Goal: Book appointment/travel/reservation

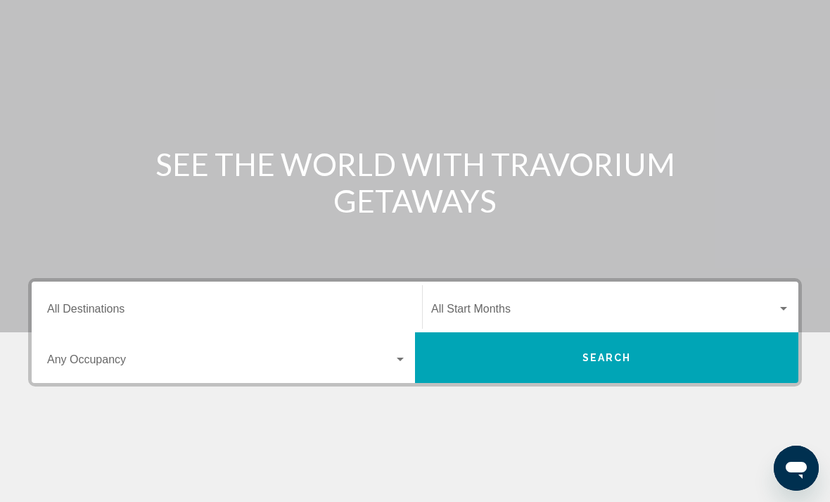
scroll to position [145, 0]
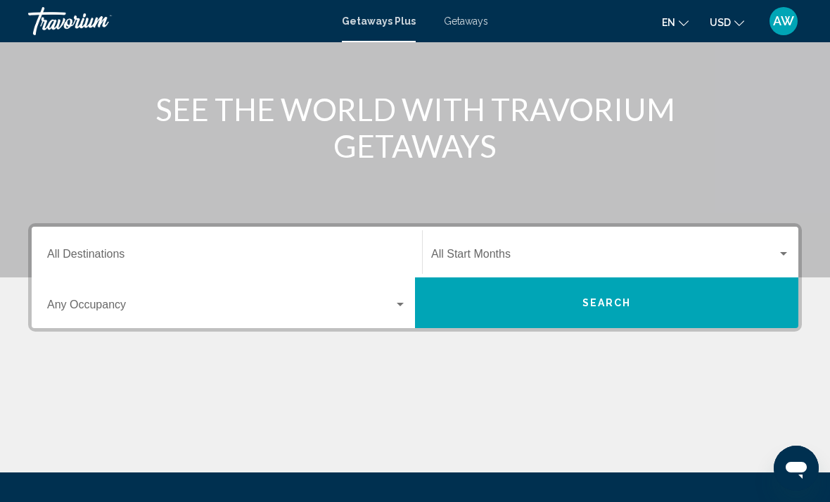
click at [253, 263] on input "Destination All Destinations" at bounding box center [226, 256] width 359 height 13
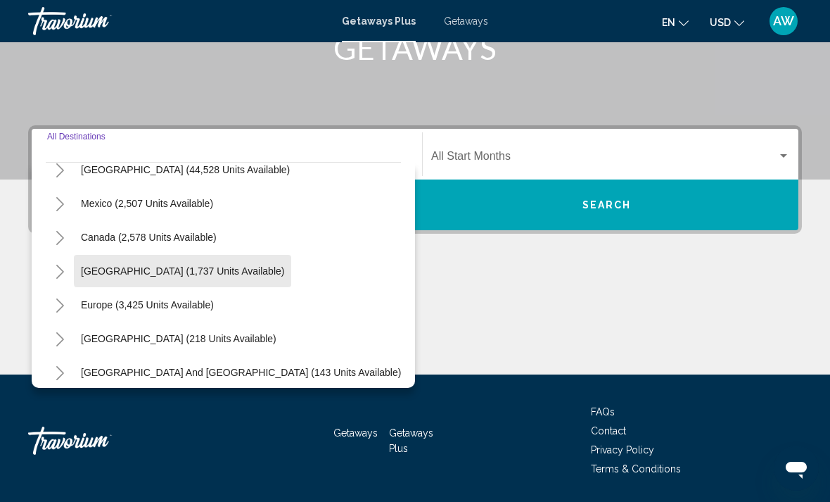
scroll to position [48, 0]
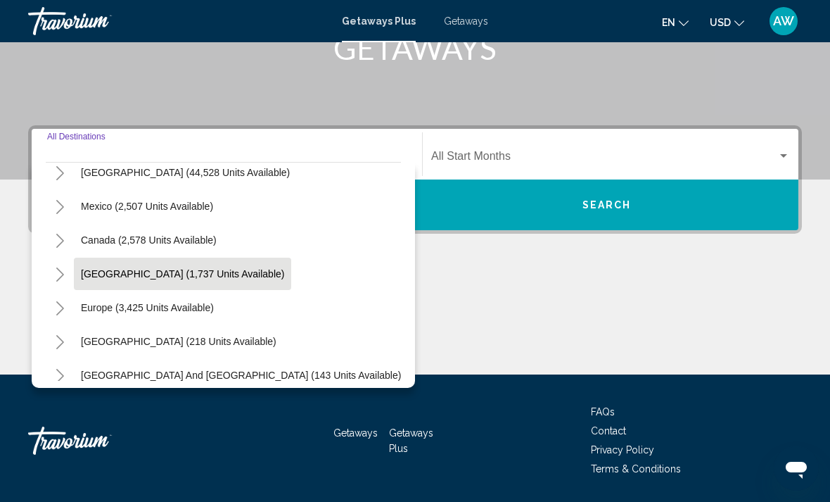
click at [279, 289] on button "[GEOGRAPHIC_DATA] (1,737 units available)" at bounding box center [182, 273] width 217 height 32
type input "**********"
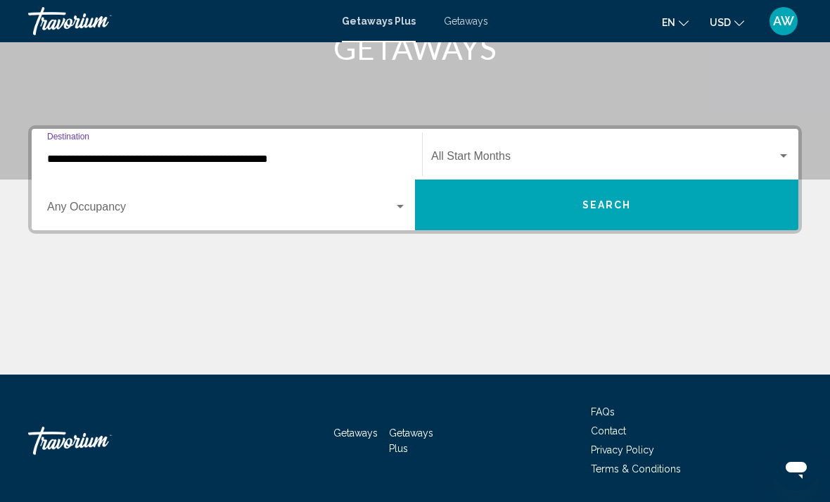
click at [300, 215] on span "Search widget" at bounding box center [220, 209] width 347 height 13
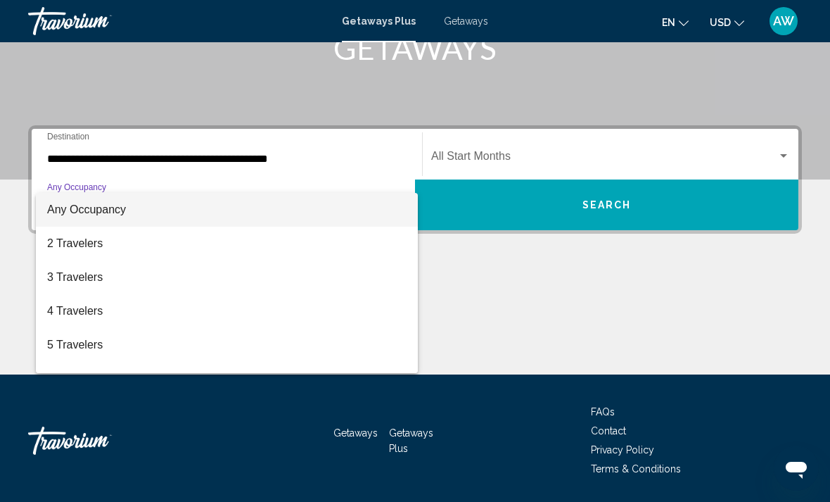
scroll to position [0, 0]
click at [651, 210] on div at bounding box center [415, 251] width 830 height 502
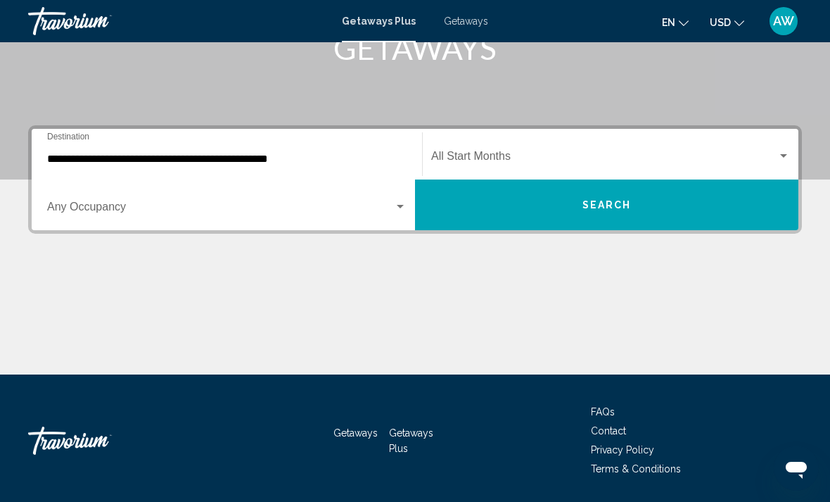
click at [612, 210] on span "Search" at bounding box center [606, 205] width 49 height 11
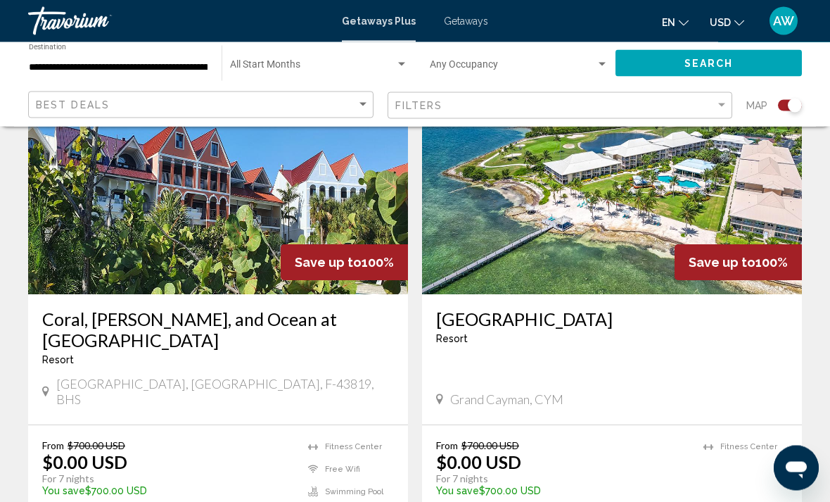
scroll to position [739, 0]
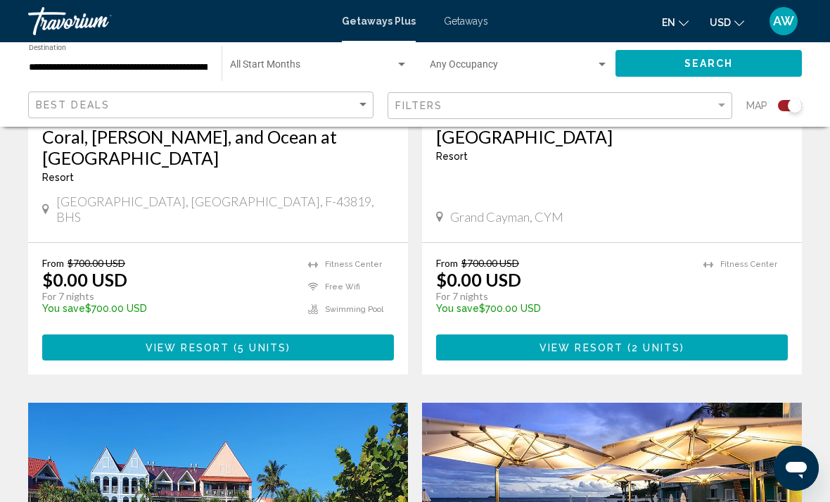
click at [335, 65] on span "Search widget" at bounding box center [312, 67] width 165 height 11
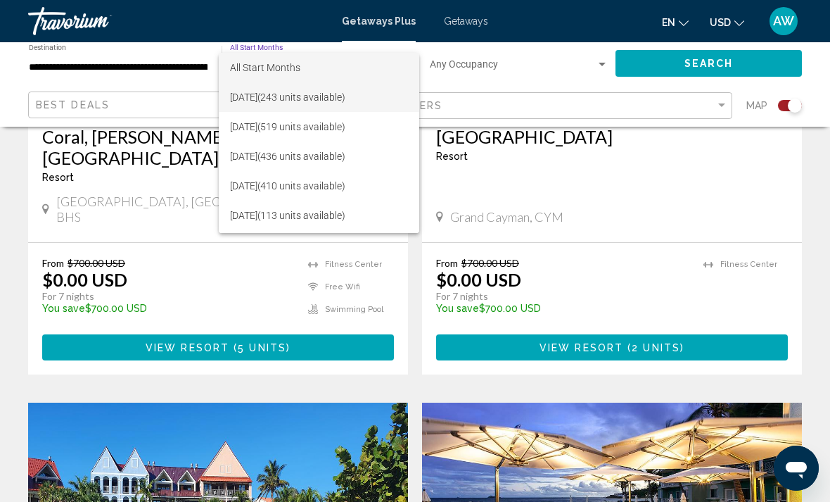
click at [318, 91] on span "[DATE] (243 units available)" at bounding box center [319, 97] width 178 height 30
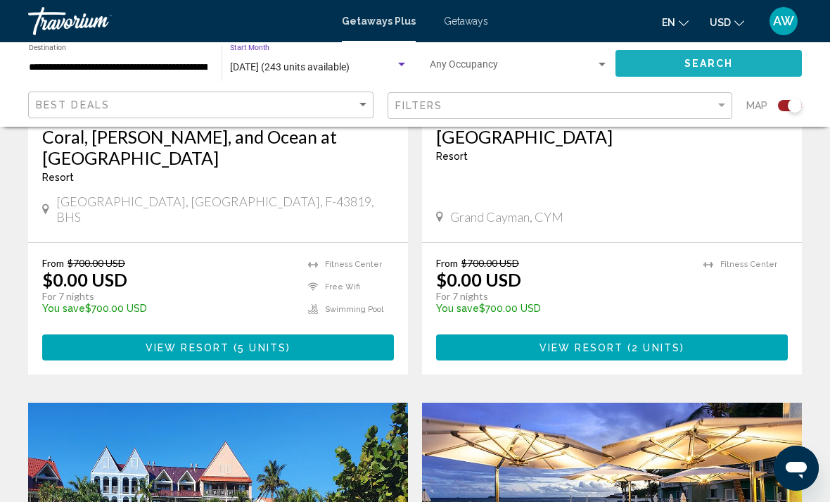
click at [686, 53] on button "Search" at bounding box center [709, 63] width 186 height 26
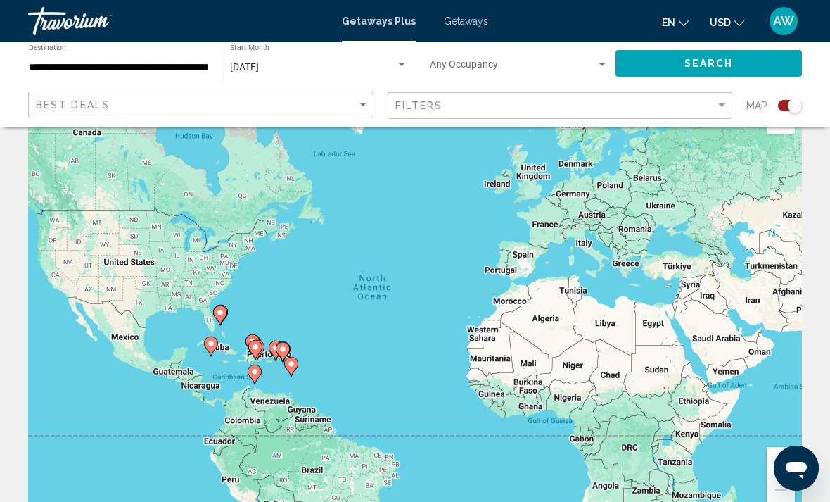
scroll to position [45, 0]
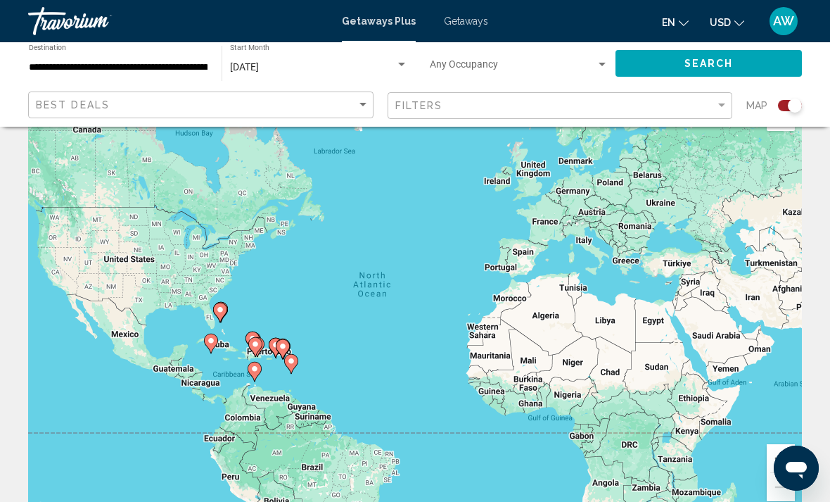
drag, startPoint x: 0, startPoint y: 485, endPoint x: 11, endPoint y: 501, distance: 19.1
